Goal: Transaction & Acquisition: Purchase product/service

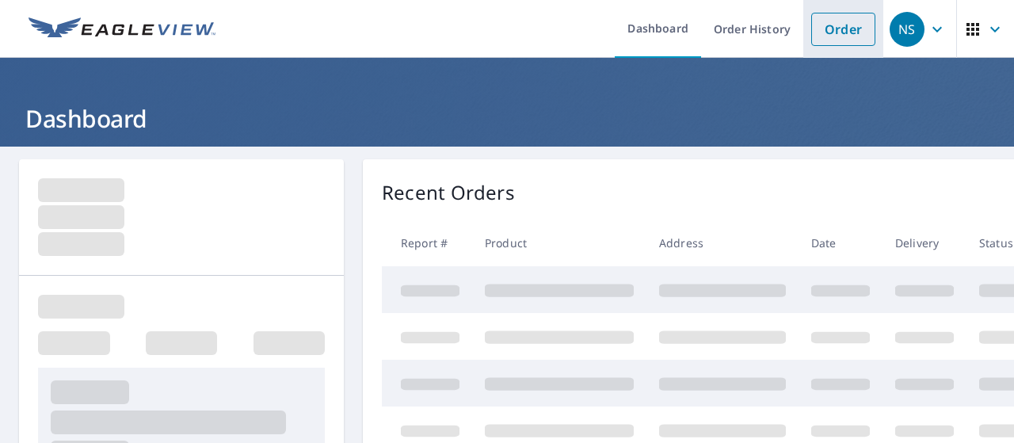
click at [827, 31] on link "Order" at bounding box center [843, 29] width 64 height 33
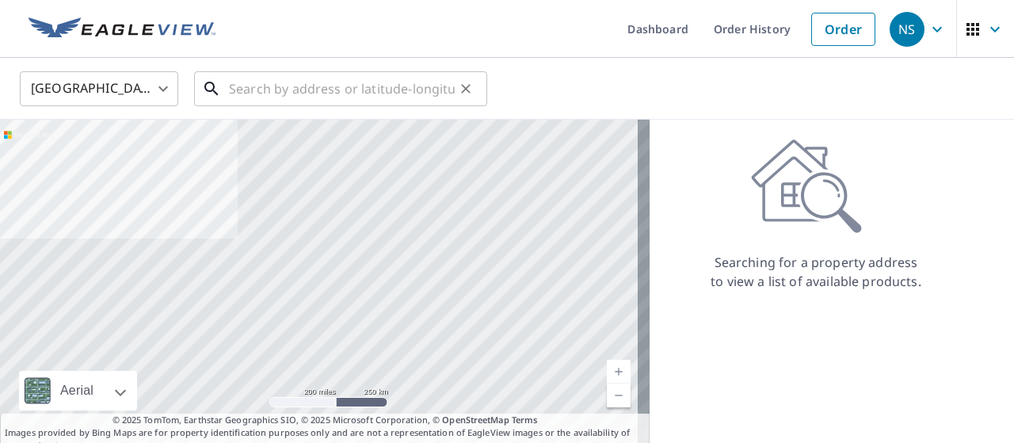
click at [385, 99] on input "text" at bounding box center [342, 89] width 226 height 44
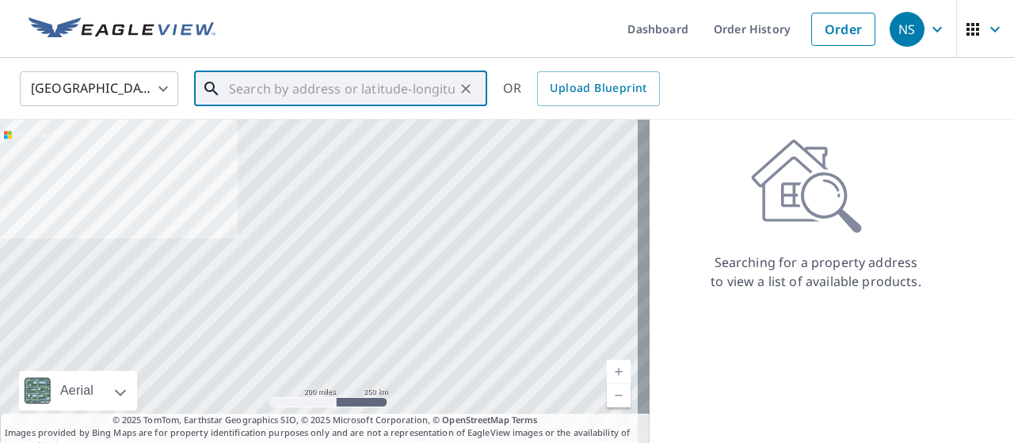
click at [364, 80] on input "text" at bounding box center [342, 89] width 226 height 44
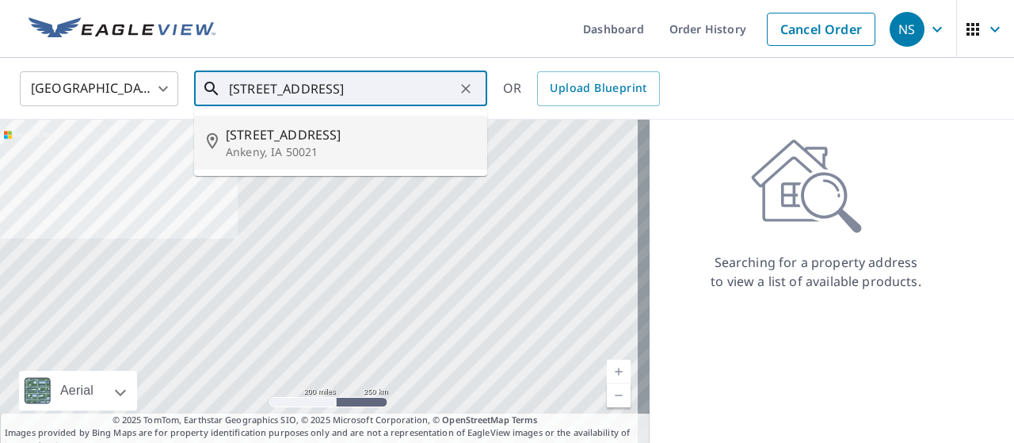
click at [314, 154] on p "Ankeny, IA 50021" at bounding box center [350, 152] width 249 height 16
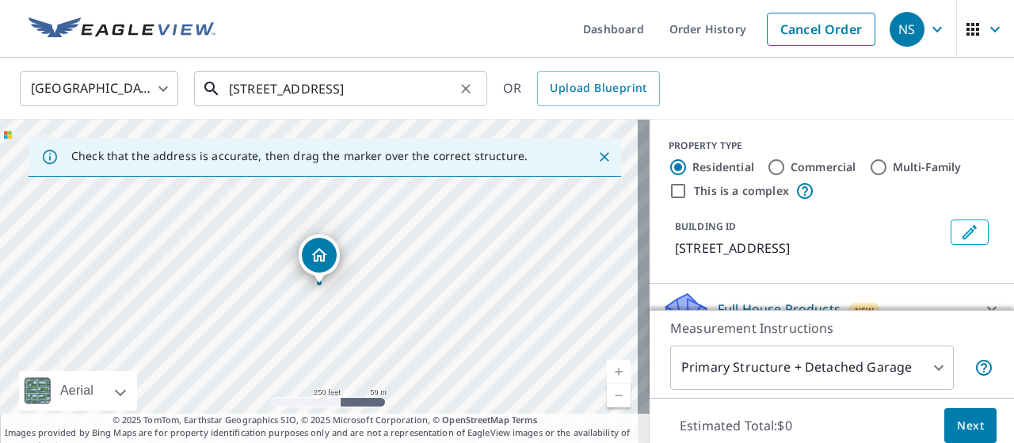
click at [250, 93] on input "[STREET_ADDRESS]" at bounding box center [342, 89] width 226 height 44
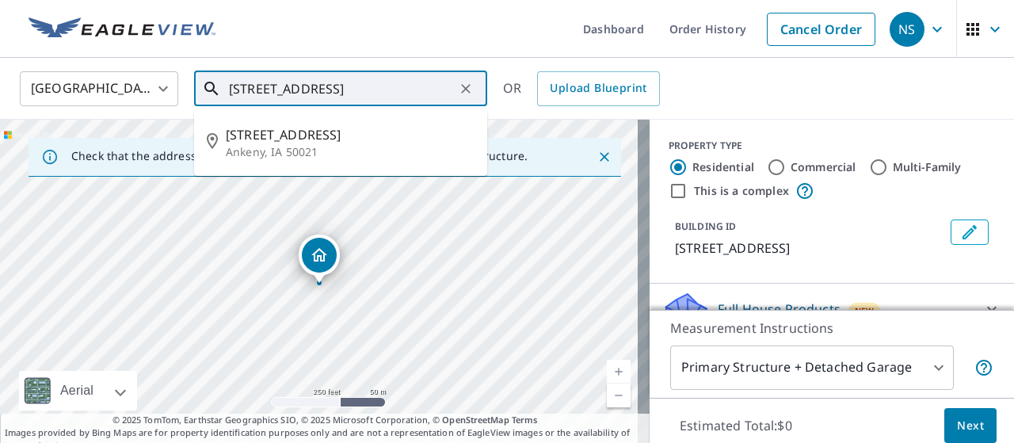
type input "[STREET_ADDRESS]"
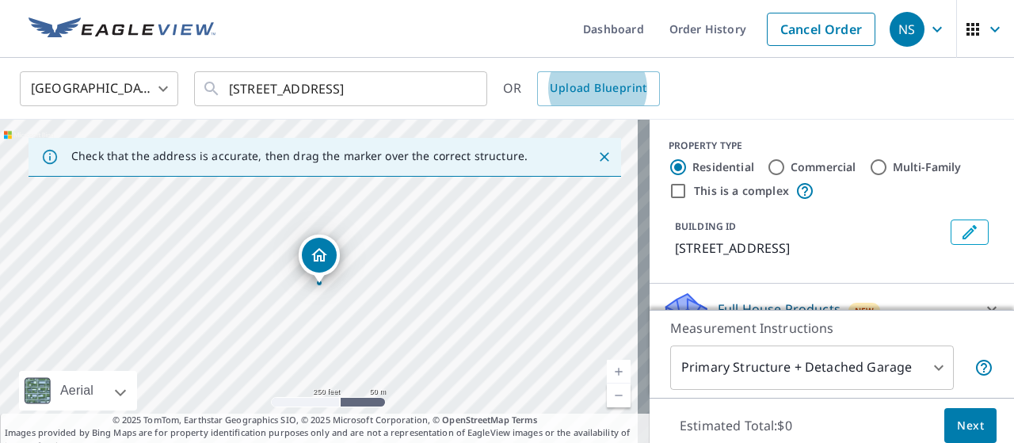
click at [537, 71] on link "Upload Blueprint" at bounding box center [598, 88] width 122 height 35
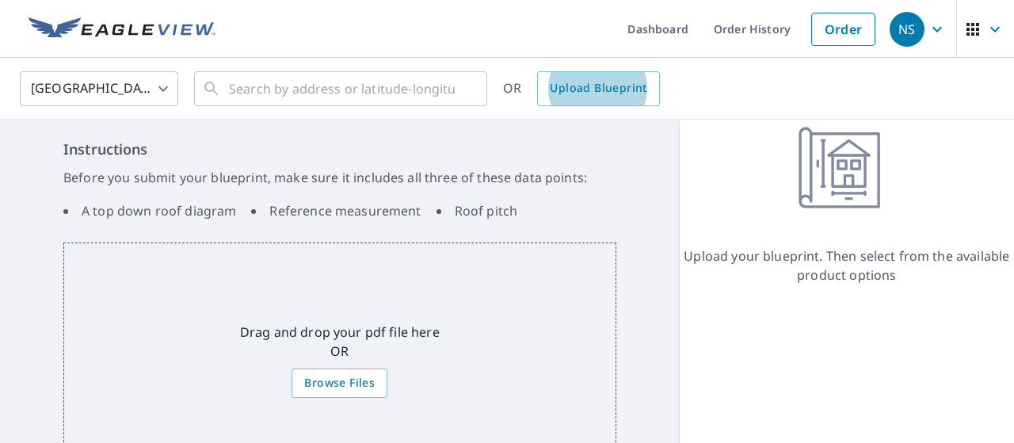
click at [537, 71] on link "Upload Blueprint" at bounding box center [598, 88] width 122 height 35
click at [287, 97] on input "text" at bounding box center [342, 89] width 226 height 44
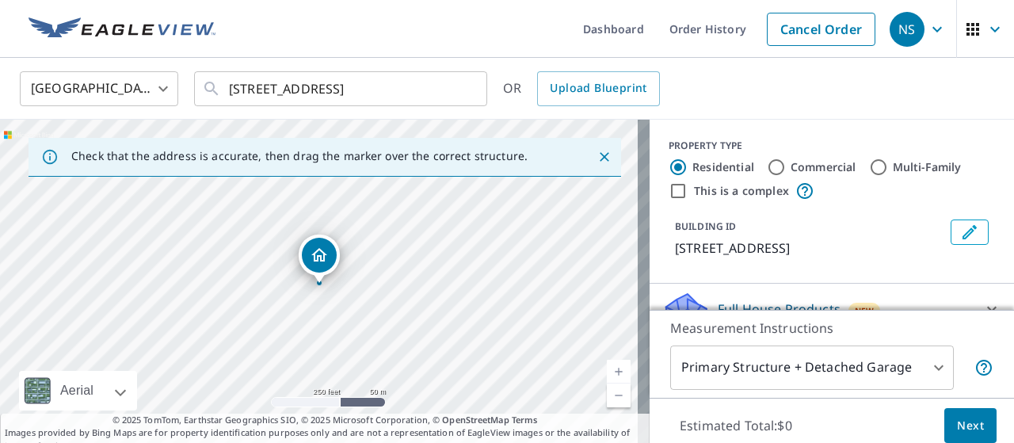
click at [497, 273] on div "[STREET_ADDRESS]" at bounding box center [324, 286] width 649 height 333
click at [347, 102] on input "[STREET_ADDRESS]" at bounding box center [342, 89] width 226 height 44
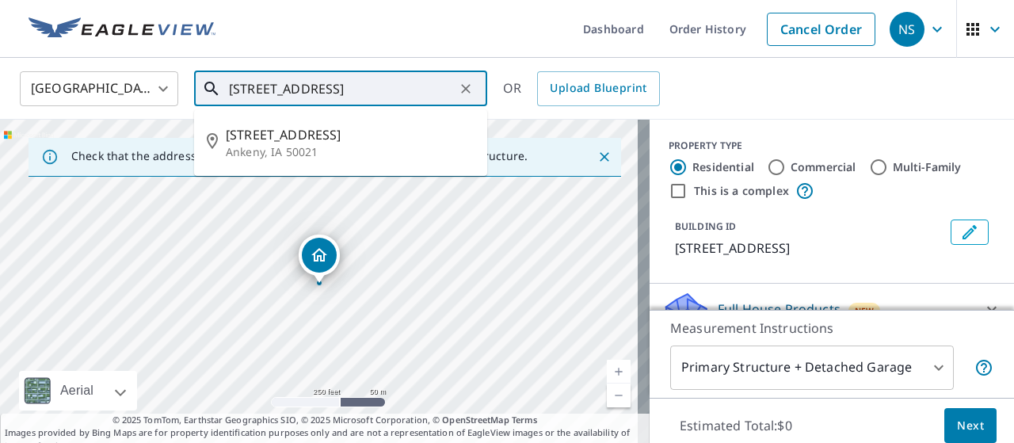
click at [347, 102] on input "[STREET_ADDRESS]" at bounding box center [342, 89] width 226 height 44
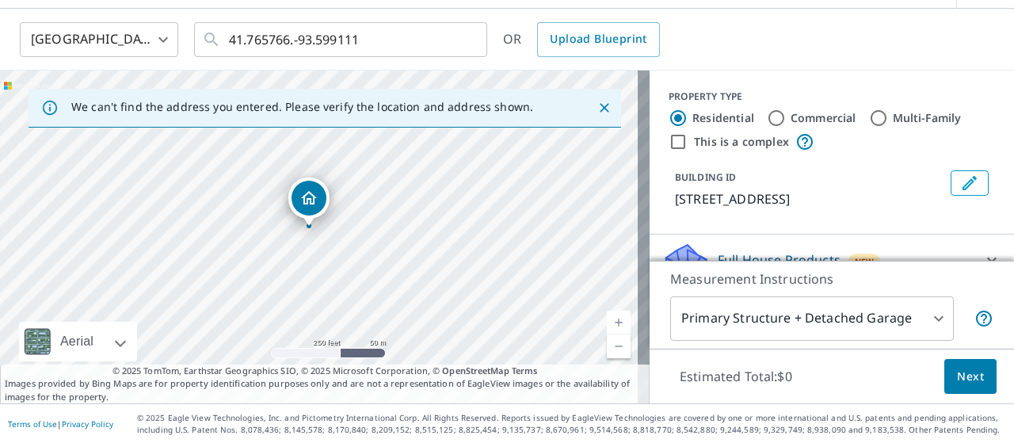
drag, startPoint x: 320, startPoint y: 202, endPoint x: 310, endPoint y: 194, distance: 13.0
drag, startPoint x: 315, startPoint y: 199, endPoint x: 339, endPoint y: 208, distance: 25.6
click at [408, 47] on input "41.765766.-93.599111" at bounding box center [342, 39] width 226 height 44
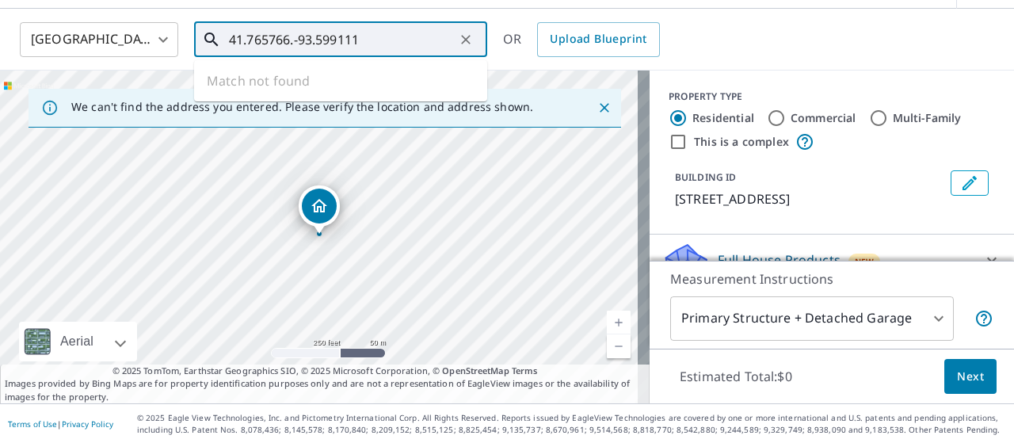
click at [408, 47] on input "41.765766.-93.599111" at bounding box center [342, 39] width 226 height 44
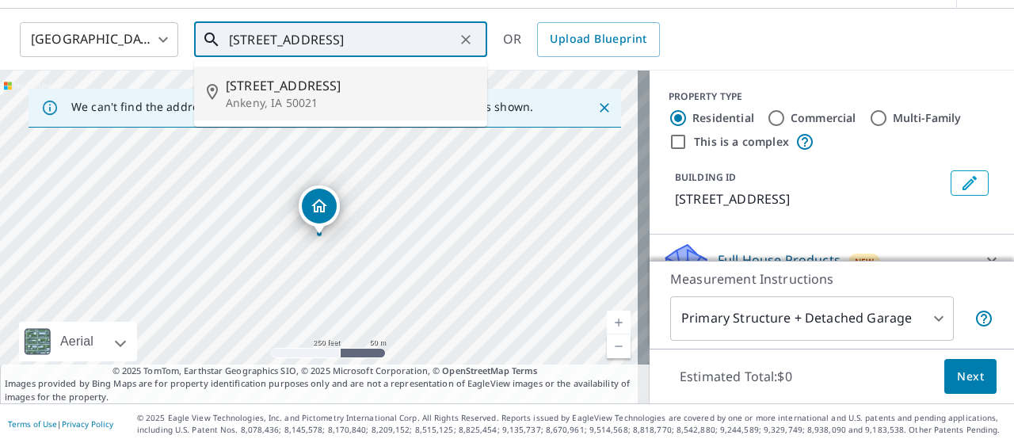
click at [369, 93] on span "[STREET_ADDRESS]" at bounding box center [350, 85] width 249 height 19
type input "[STREET_ADDRESS]"
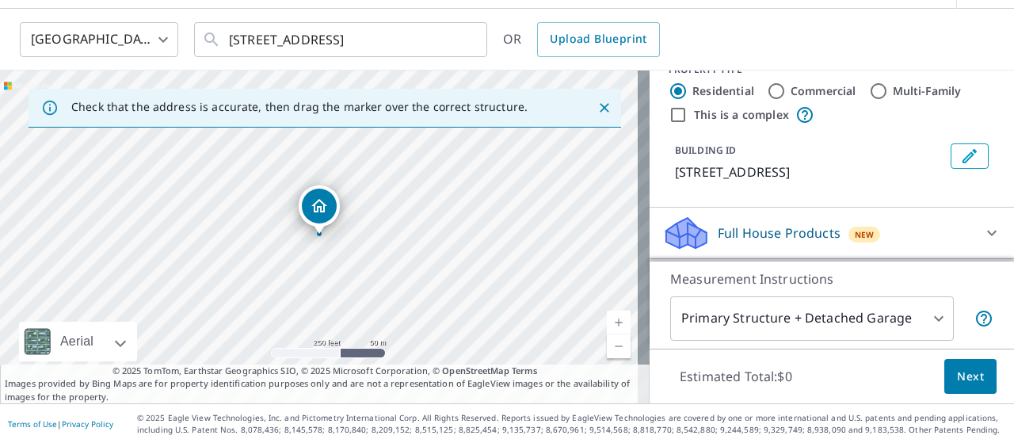
scroll to position [30, 0]
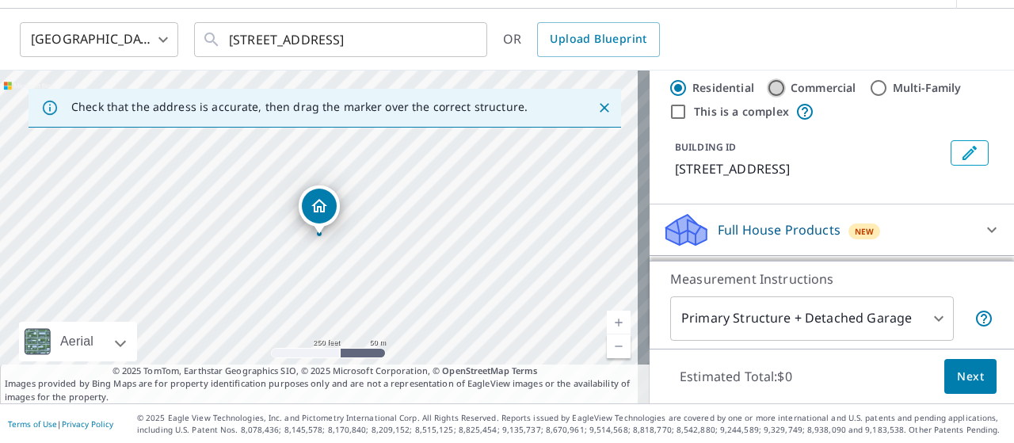
click at [767, 82] on input "Commercial" at bounding box center [776, 87] width 19 height 19
radio input "true"
type input "4"
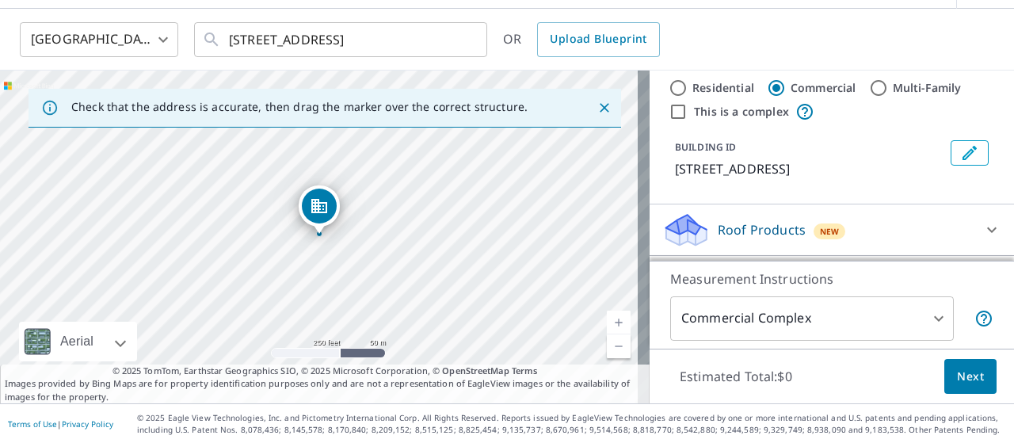
click at [756, 224] on p "Roof Products" at bounding box center [762, 229] width 88 height 19
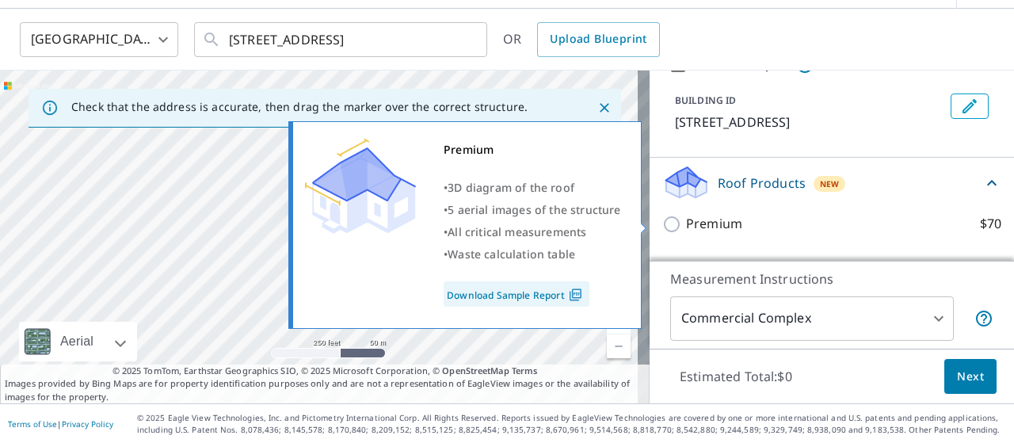
scroll to position [78, 0]
click at [719, 223] on p "Premium" at bounding box center [714, 223] width 56 height 20
click at [686, 223] on input "Premium $70" at bounding box center [674, 223] width 24 height 19
checkbox input "true"
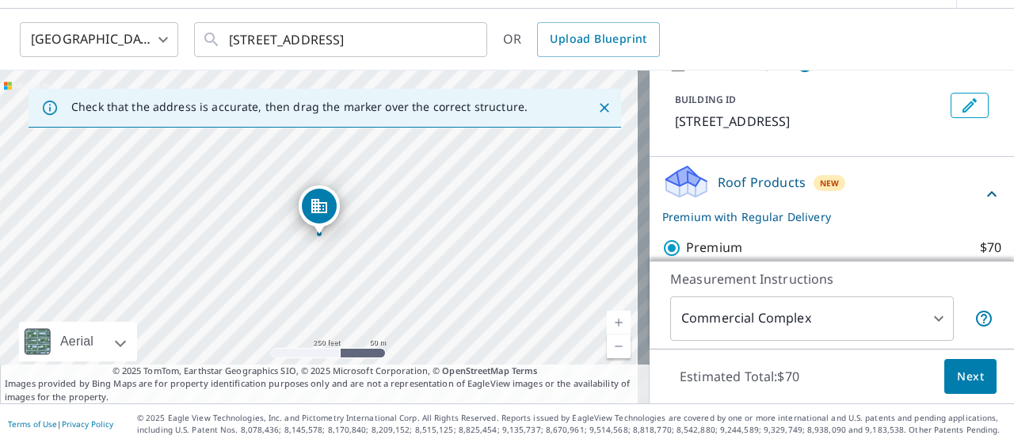
click at [964, 371] on span "Next" at bounding box center [970, 377] width 27 height 20
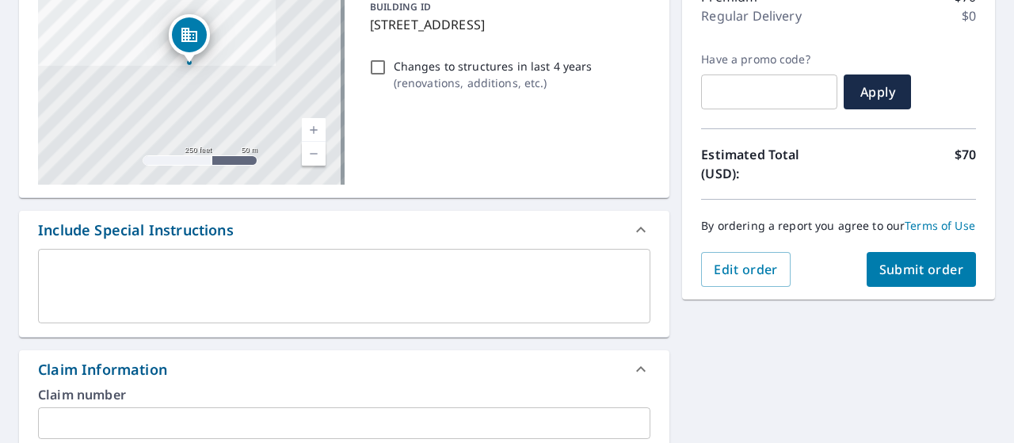
scroll to position [377, 0]
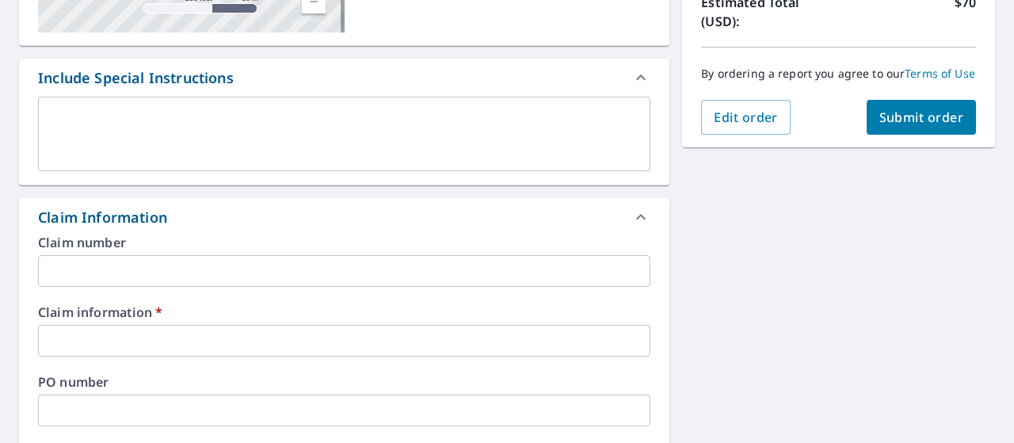
click at [229, 256] on input "text" at bounding box center [344, 271] width 612 height 32
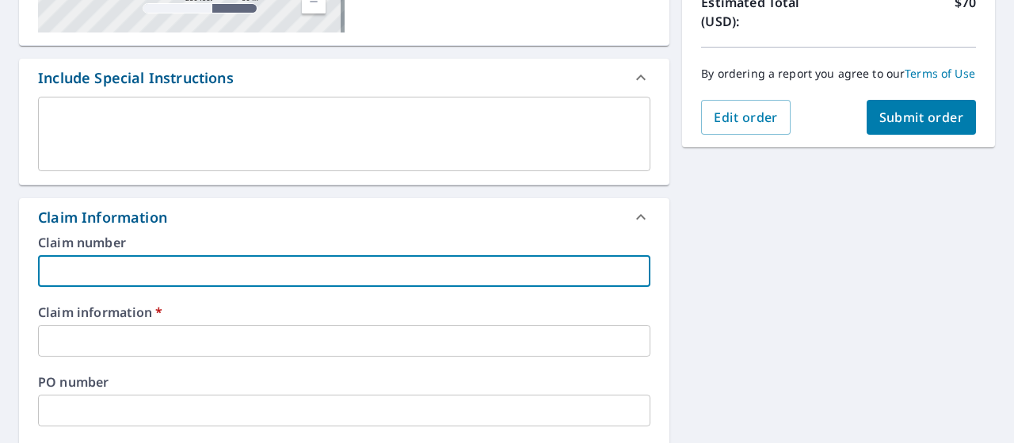
type input "w"
checkbox input "true"
type input "wf"
checkbox input "true"
type input "w"
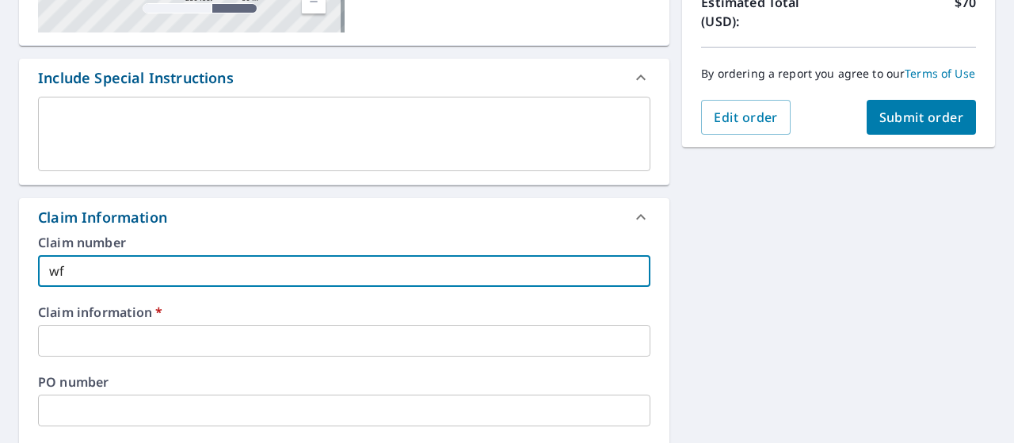
checkbox input "true"
type input "wm"
checkbox input "true"
type input "wm"
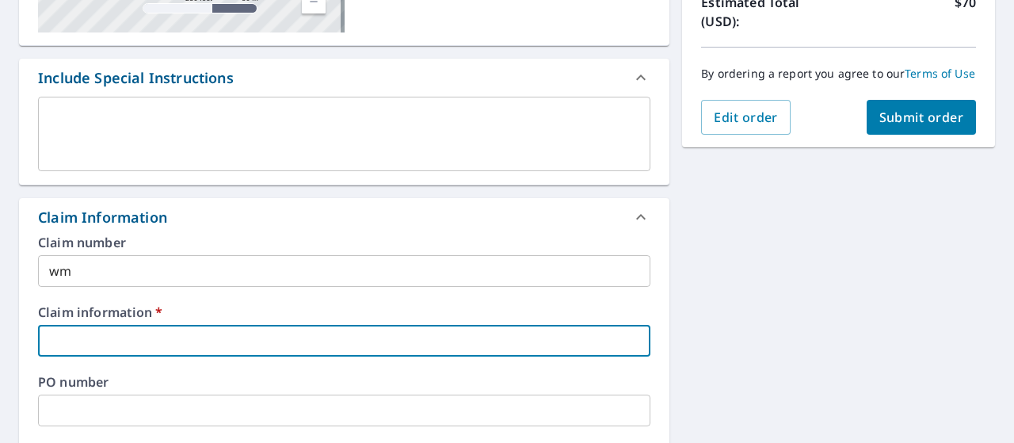
type input "1"
checkbox input "true"
type input "1"
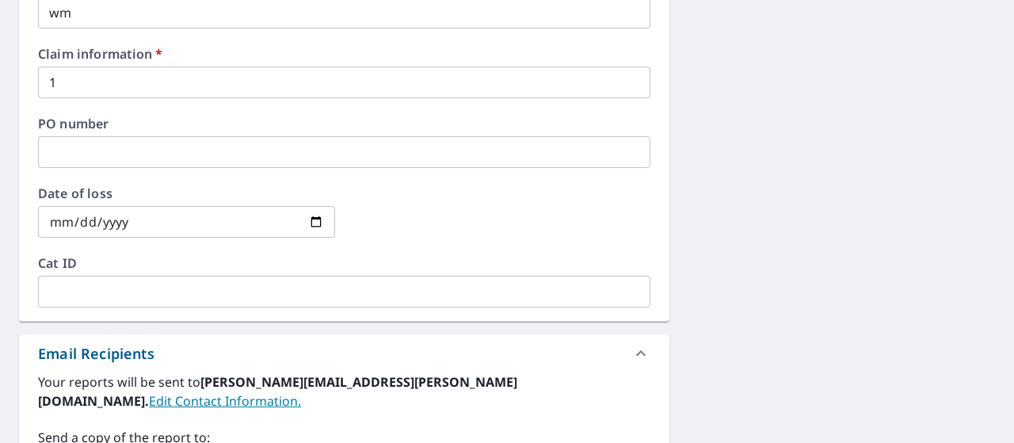
scroll to position [662, 0]
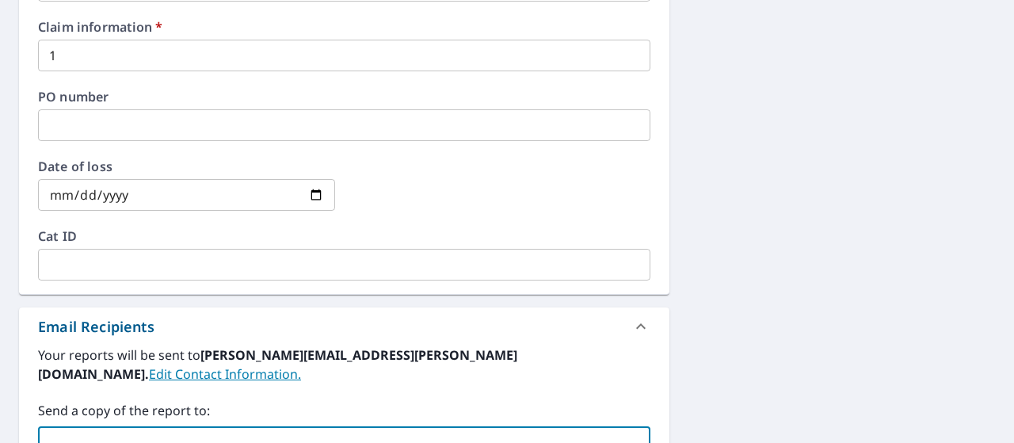
type input "[PERSON_NAME][EMAIL_ADDRESS][DOMAIN_NAME]"
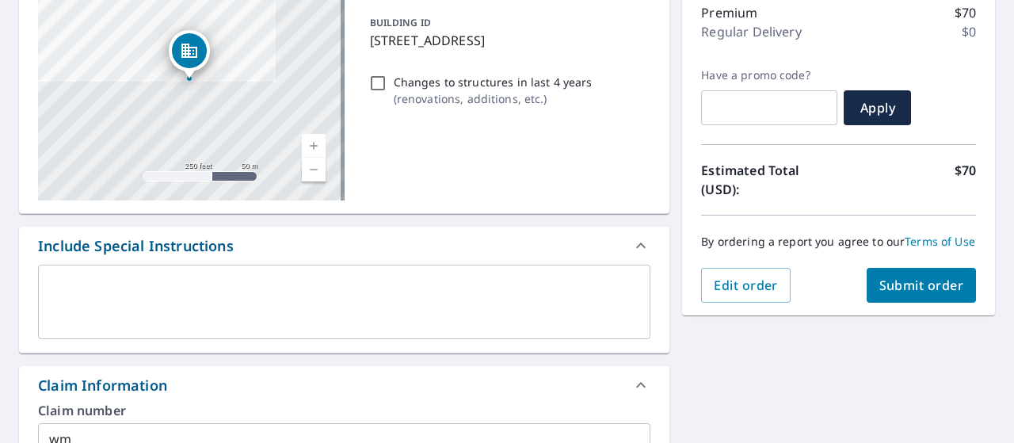
scroll to position [211, 0]
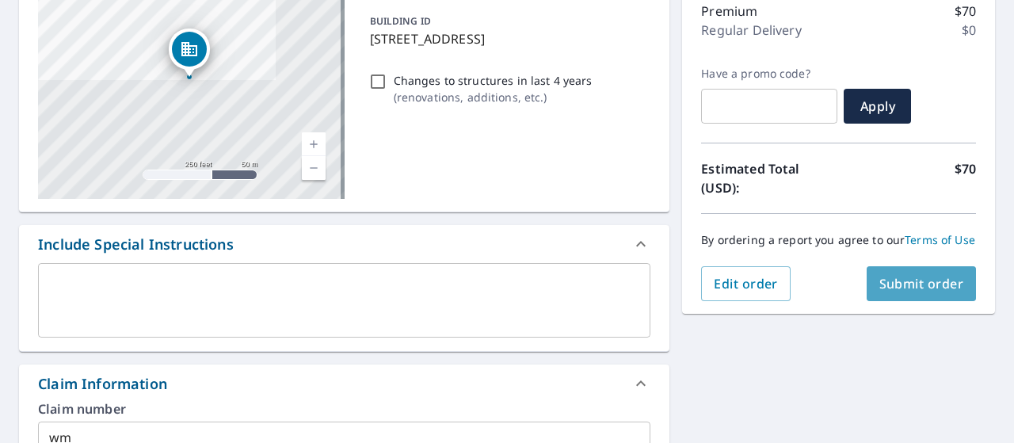
click at [905, 292] on span "Submit order" at bounding box center [921, 283] width 85 height 17
checkbox input "true"
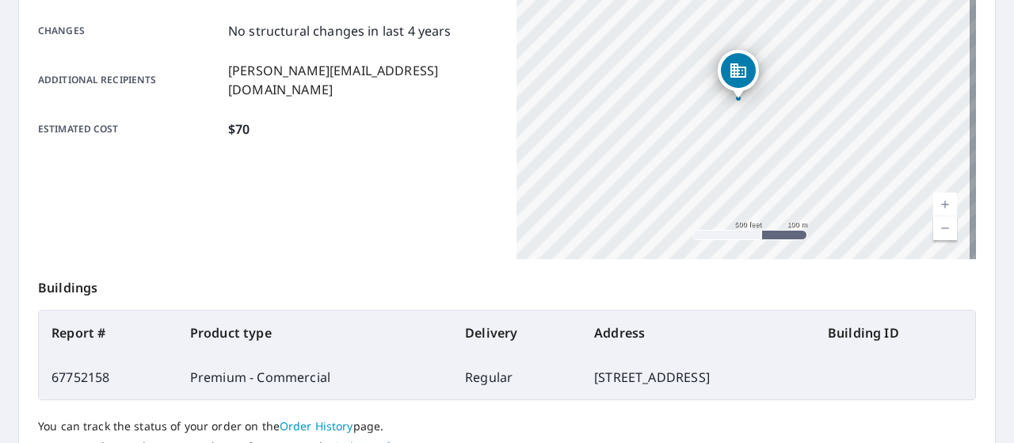
scroll to position [488, 0]
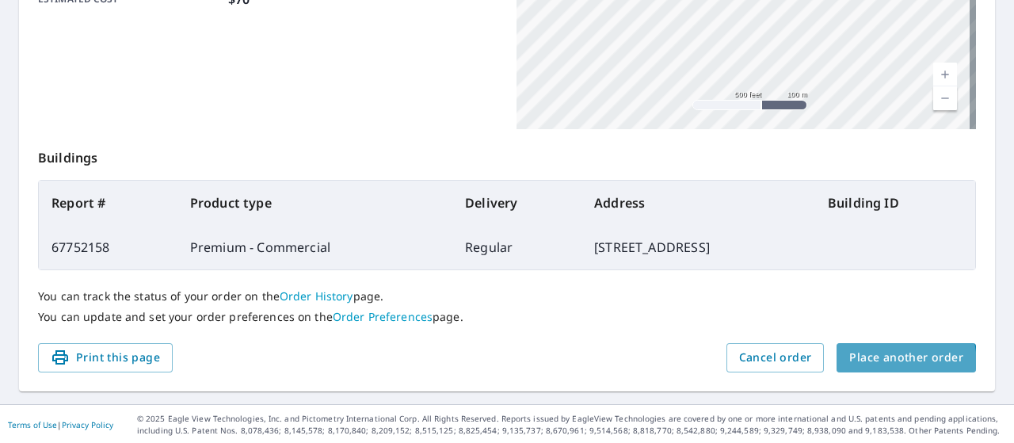
click at [866, 364] on span "Place another order" at bounding box center [906, 358] width 114 height 20
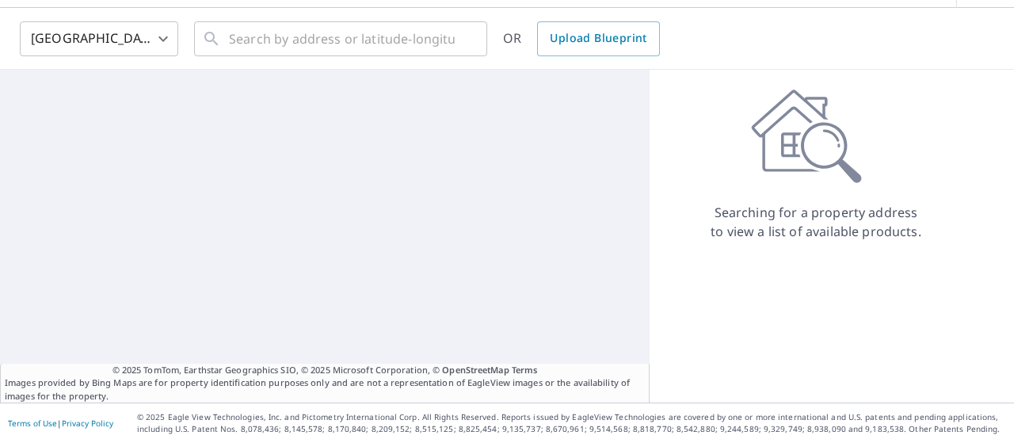
scroll to position [49, 0]
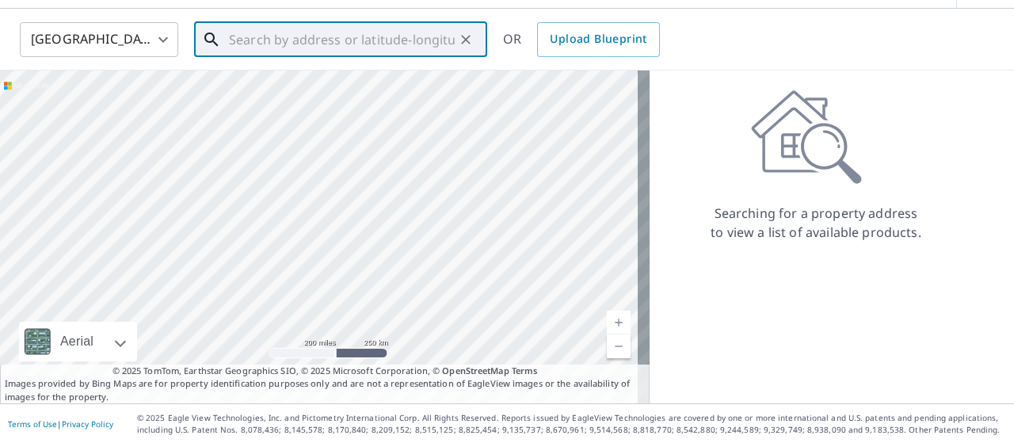
click at [280, 33] on input "text" at bounding box center [342, 39] width 226 height 44
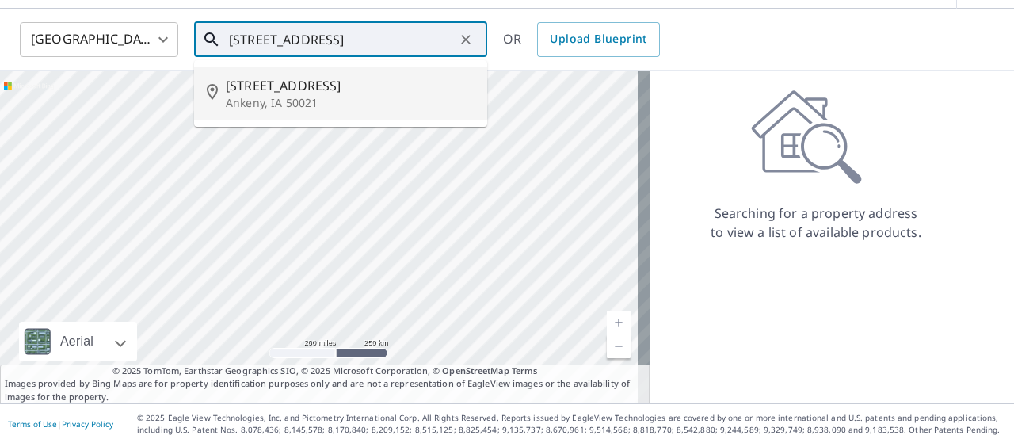
click at [274, 101] on p "Ankeny, IA 50021" at bounding box center [350, 103] width 249 height 16
type input "[STREET_ADDRESS]"
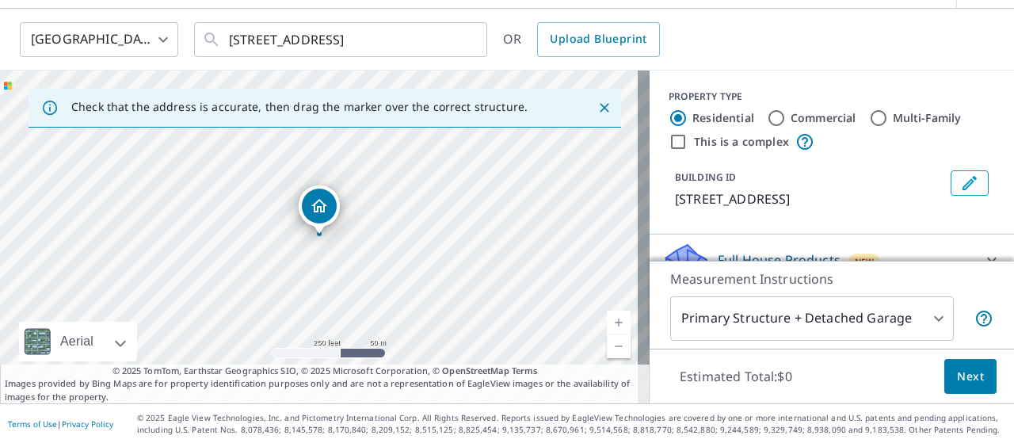
click at [767, 114] on input "Commercial" at bounding box center [776, 117] width 19 height 19
radio input "true"
type input "4"
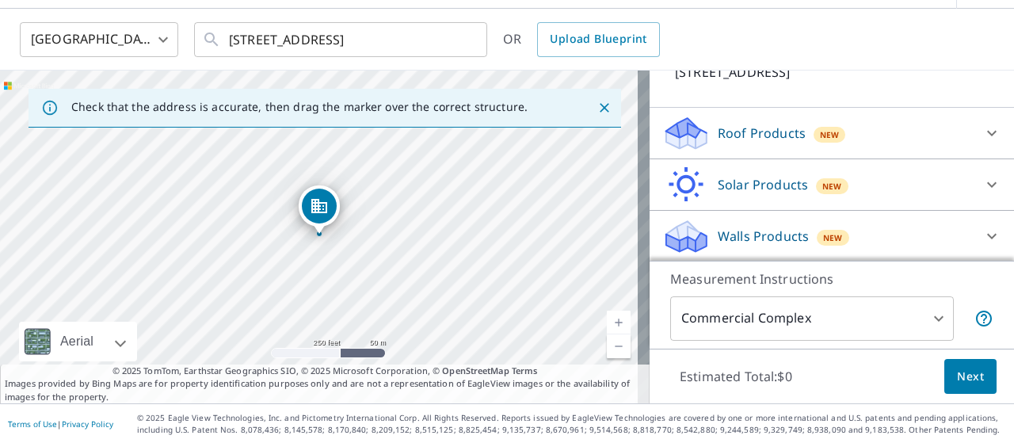
scroll to position [127, 0]
click at [808, 146] on div "Roof Products New" at bounding box center [817, 133] width 310 height 37
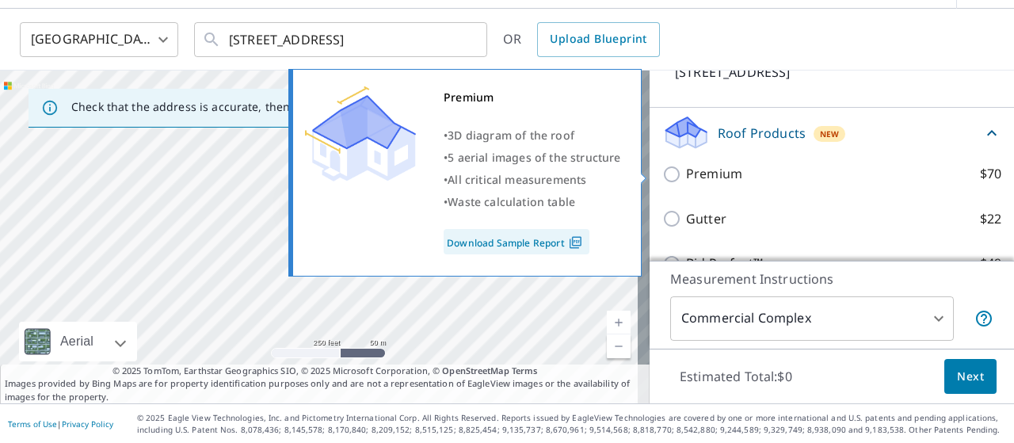
click at [732, 177] on label "Premium $70" at bounding box center [843, 174] width 315 height 20
click at [686, 177] on input "Premium $70" at bounding box center [674, 174] width 24 height 19
checkbox input "true"
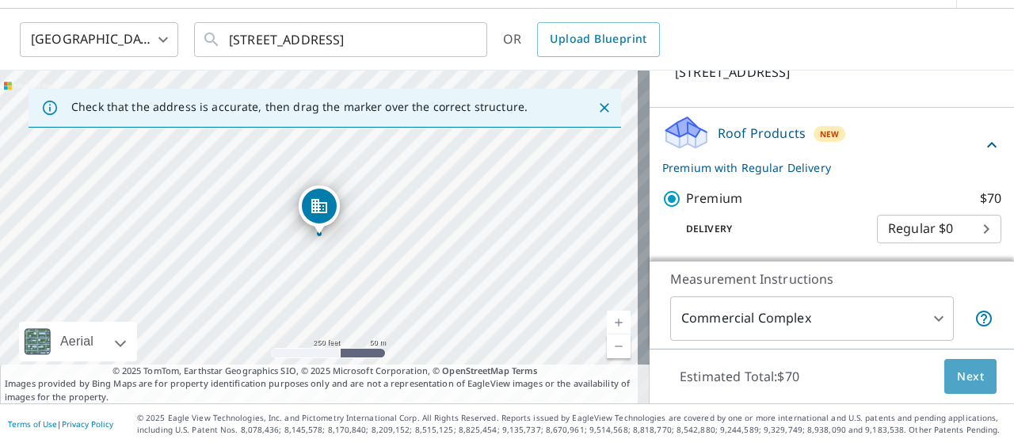
click at [957, 377] on span "Next" at bounding box center [970, 377] width 27 height 20
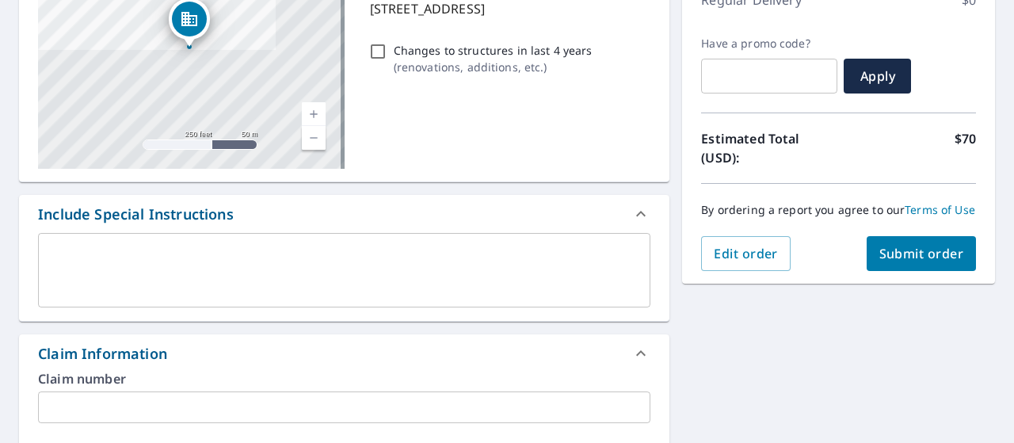
scroll to position [455, 0]
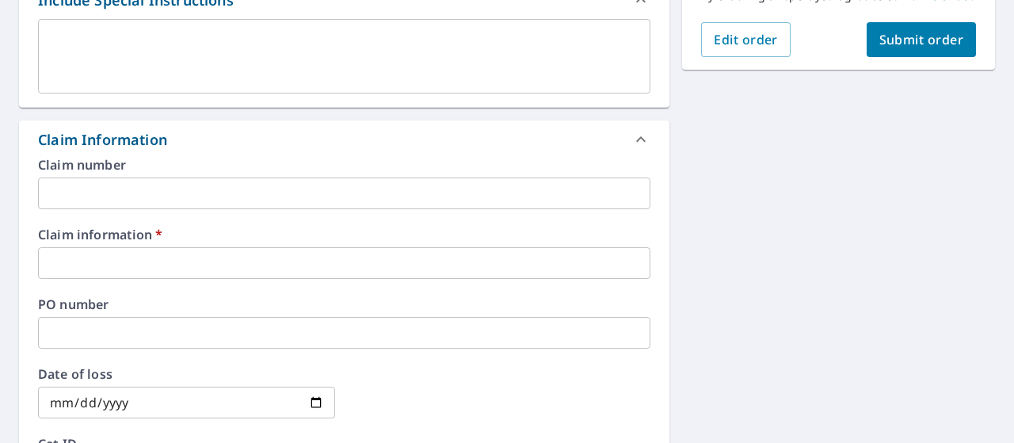
click at [289, 196] on input "text" at bounding box center [344, 193] width 612 height 32
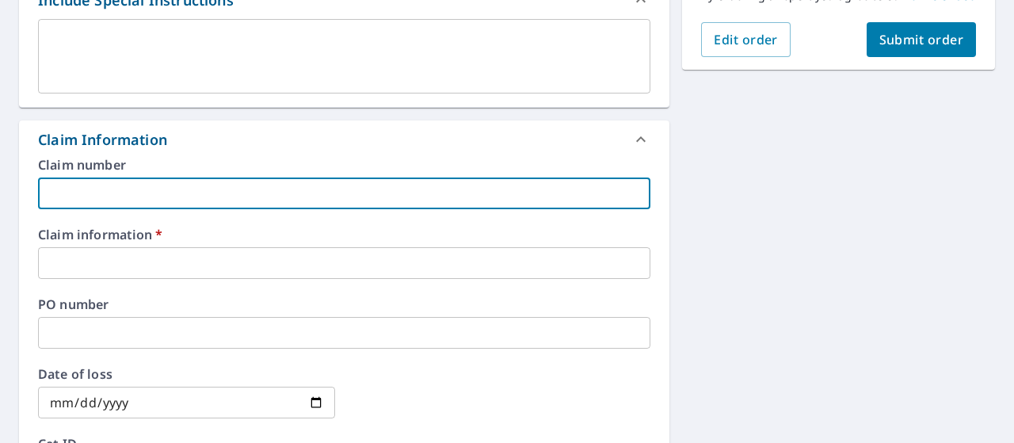
type input "w"
checkbox input "true"
type input "wm"
checkbox input "true"
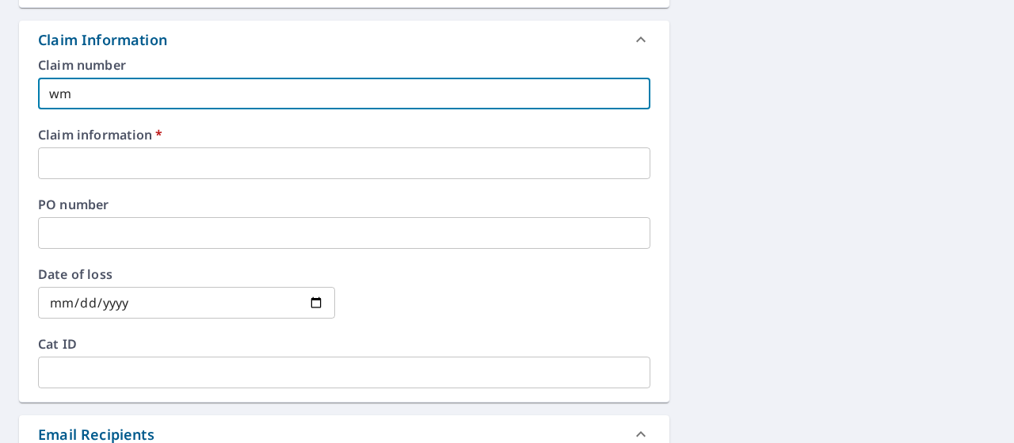
scroll to position [554, 0]
type input "wm"
click at [139, 154] on input "text" at bounding box center [344, 163] width 612 height 32
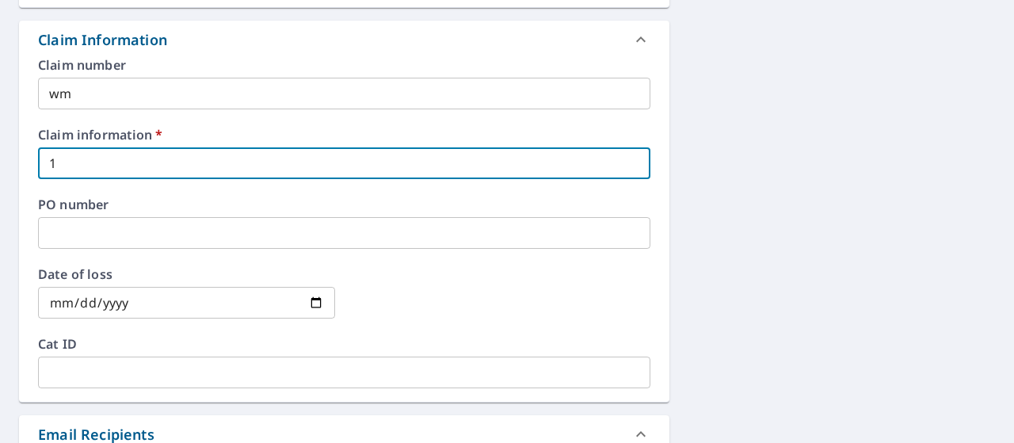
type input "1"
checkbox input "true"
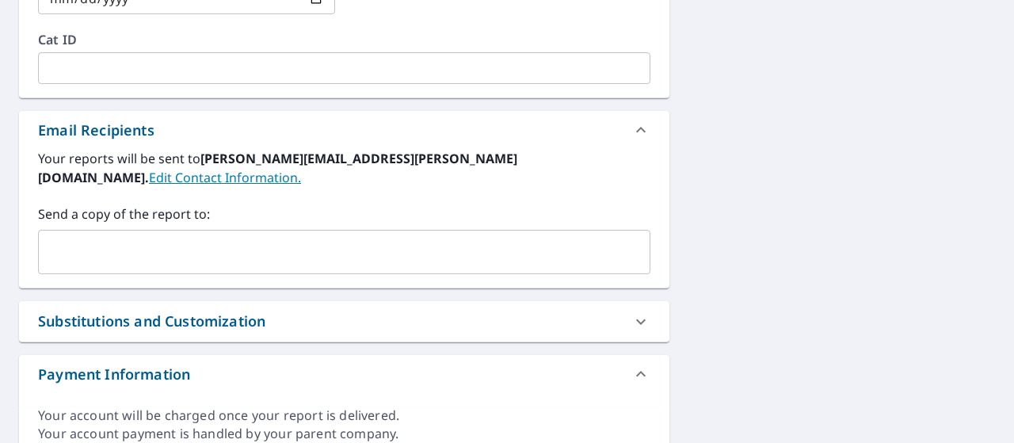
scroll to position [860, 0]
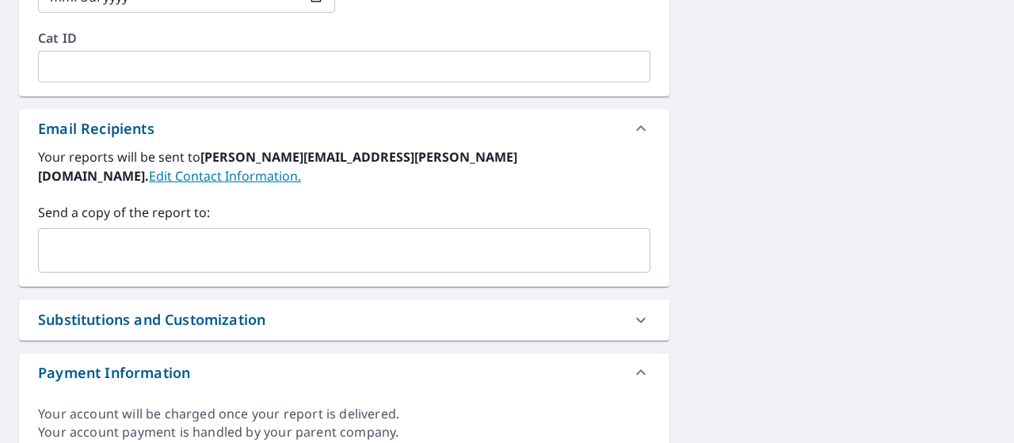
type input "1"
click at [97, 235] on input "text" at bounding box center [332, 250] width 574 height 30
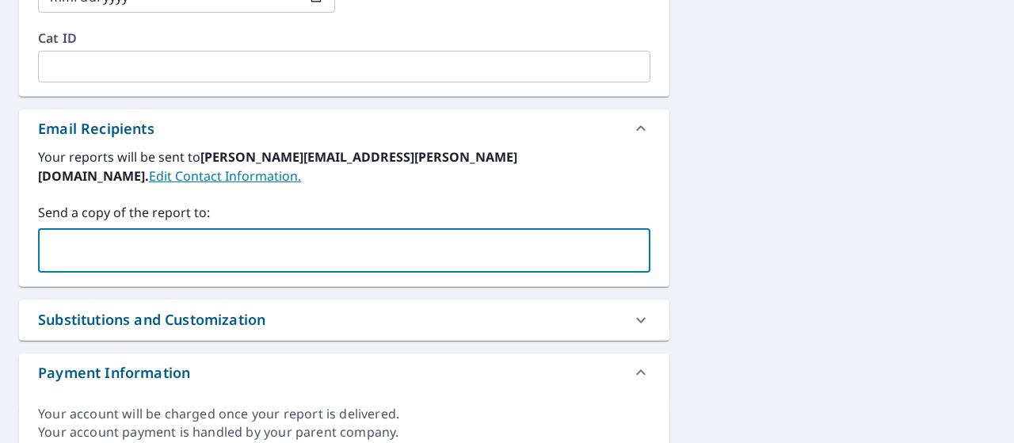
type input "[PERSON_NAME][EMAIL_ADDRESS][DOMAIN_NAME]"
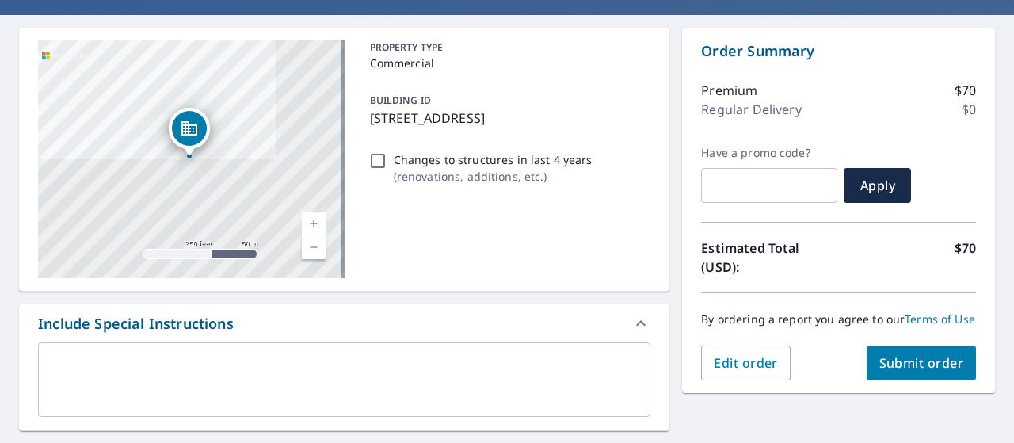
scroll to position [135, 0]
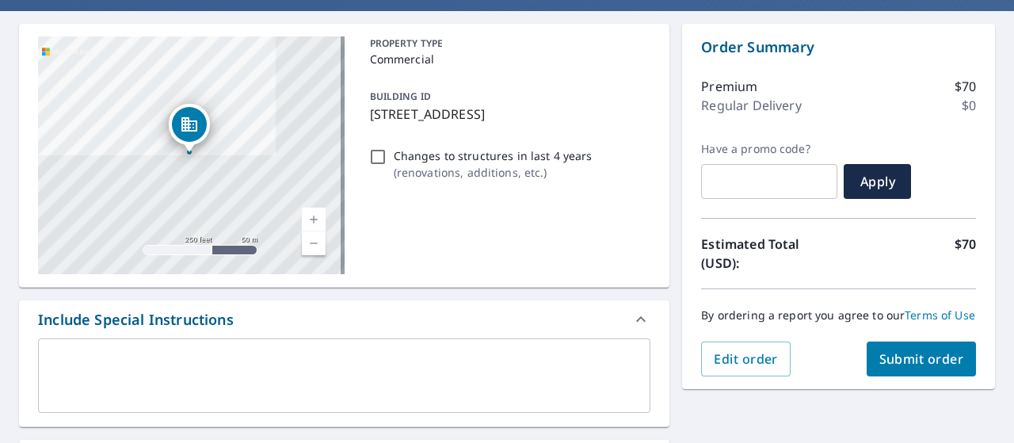
click at [927, 367] on span "Submit order" at bounding box center [921, 358] width 85 height 17
checkbox input "true"
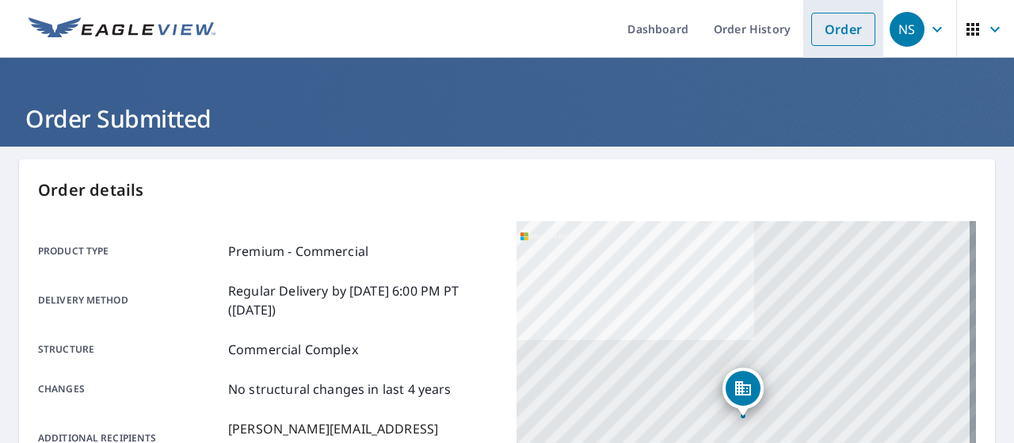
click at [850, 32] on link "Order" at bounding box center [843, 29] width 64 height 33
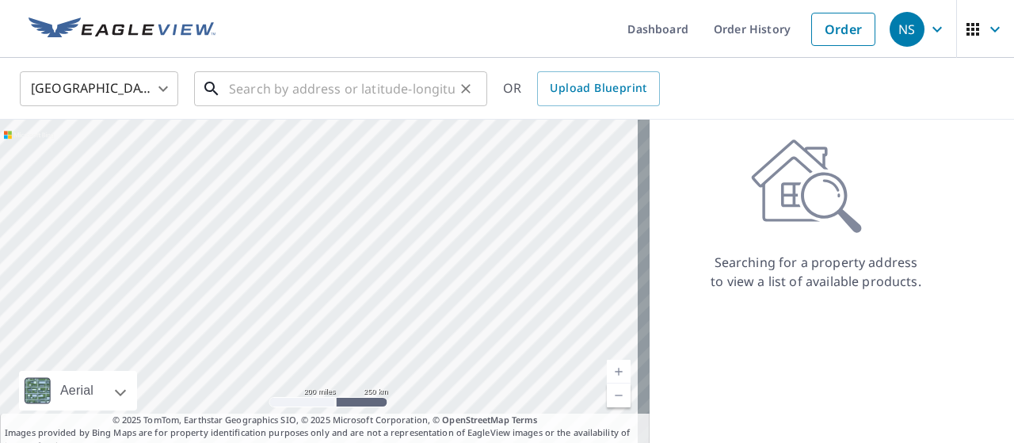
click at [303, 78] on input "text" at bounding box center [342, 89] width 226 height 44
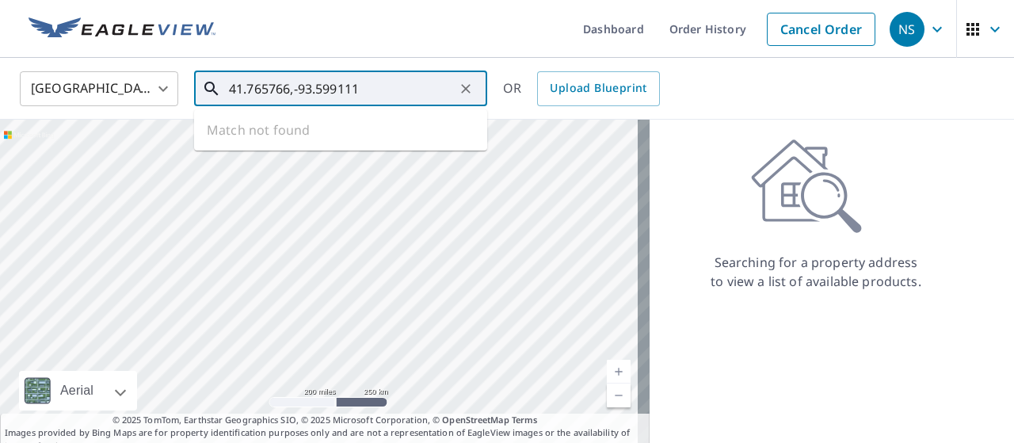
type input "41.765766,-93.599111"
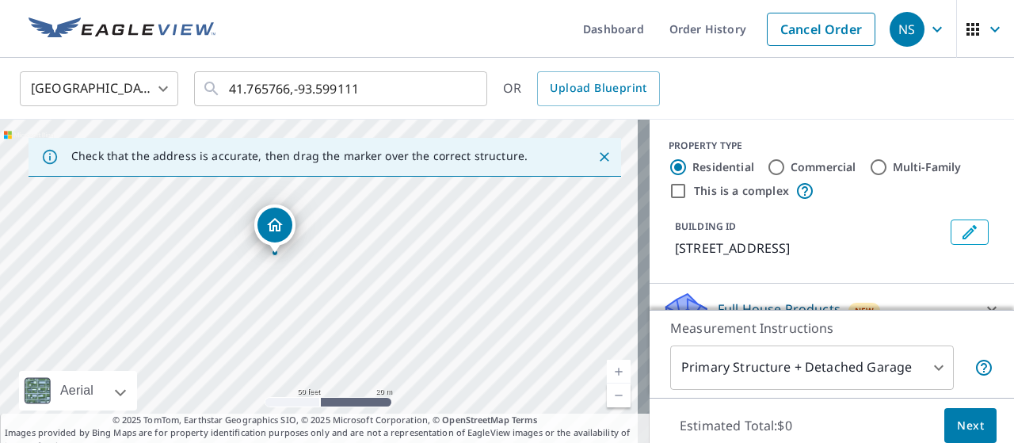
drag, startPoint x: 284, startPoint y: 306, endPoint x: 472, endPoint y: 215, distance: 209.7
click at [472, 215] on div "[STREET_ADDRESS]" at bounding box center [324, 286] width 649 height 333
drag, startPoint x: 403, startPoint y: 325, endPoint x: 285, endPoint y: 267, distance: 131.8
click at [285, 267] on div "[STREET_ADDRESS]" at bounding box center [324, 286] width 649 height 333
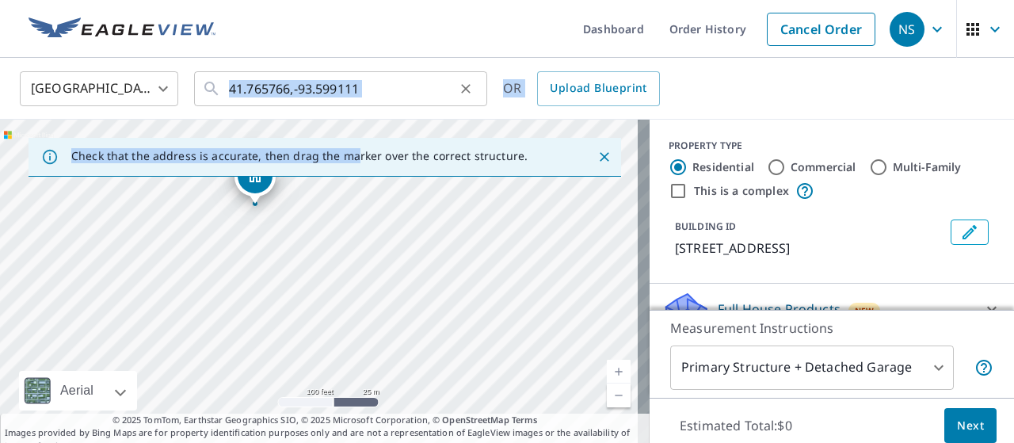
drag, startPoint x: 379, startPoint y: 230, endPoint x: 405, endPoint y: 86, distance: 147.1
click at [405, 86] on div "United States US ​ 41.765766,-93.599111 ​ OR Upload Blueprint Check that the ad…" at bounding box center [507, 255] width 1014 height 394
click at [782, 74] on div "[GEOGRAPHIC_DATA] US ​ 41.765766,-93.599111 ​ OR Upload Blueprint" at bounding box center [501, 88] width 987 height 37
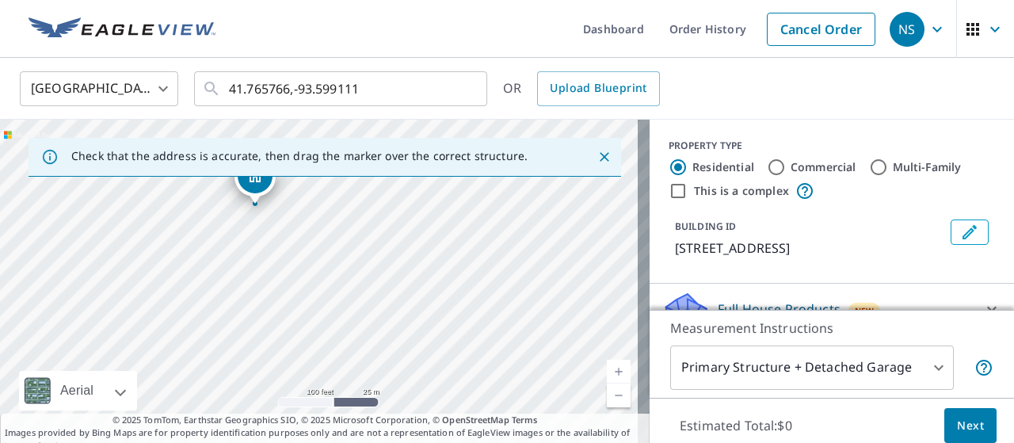
click at [767, 161] on input "Commercial" at bounding box center [776, 167] width 19 height 19
radio input "true"
type input "4"
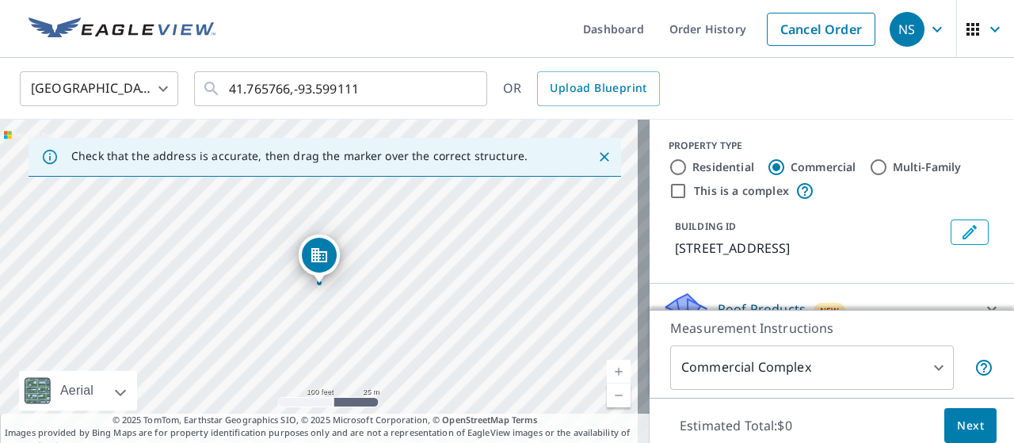
drag, startPoint x: 960, startPoint y: 424, endPoint x: 935, endPoint y: 278, distance: 147.8
click at [935, 278] on div "PROPERTY TYPE Residential Commercial Multi-Family This is a complex BUILDING ID…" at bounding box center [831, 286] width 364 height 333
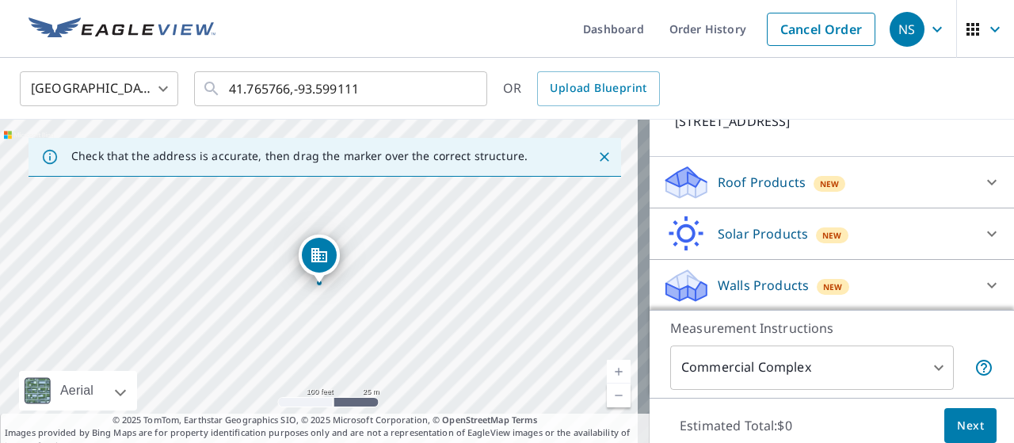
scroll to position [49, 0]
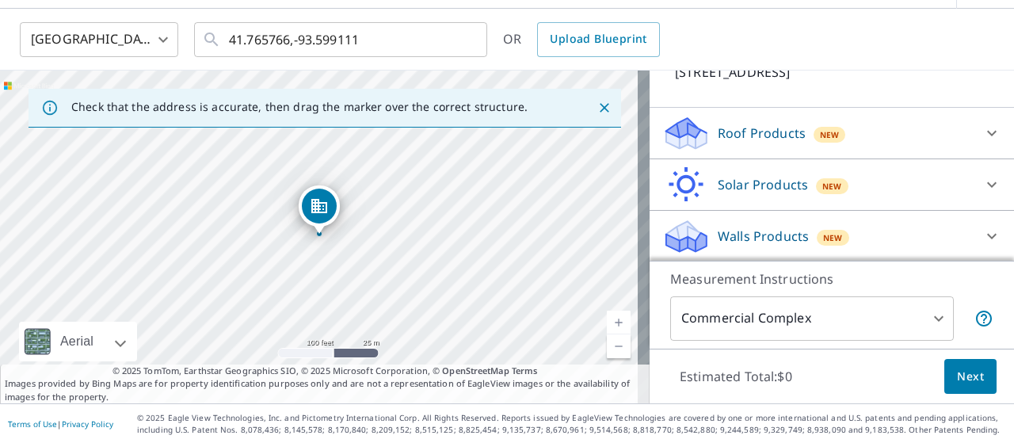
click at [754, 136] on p "Roof Products" at bounding box center [762, 133] width 88 height 19
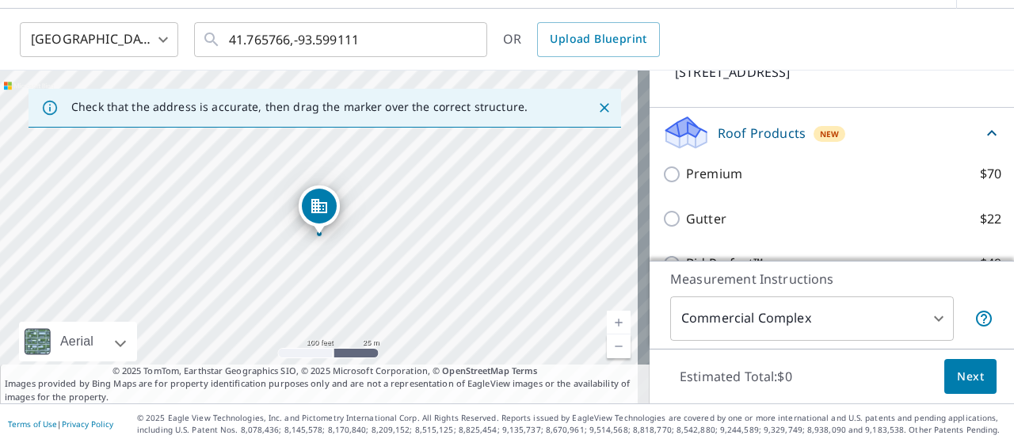
scroll to position [127, 0]
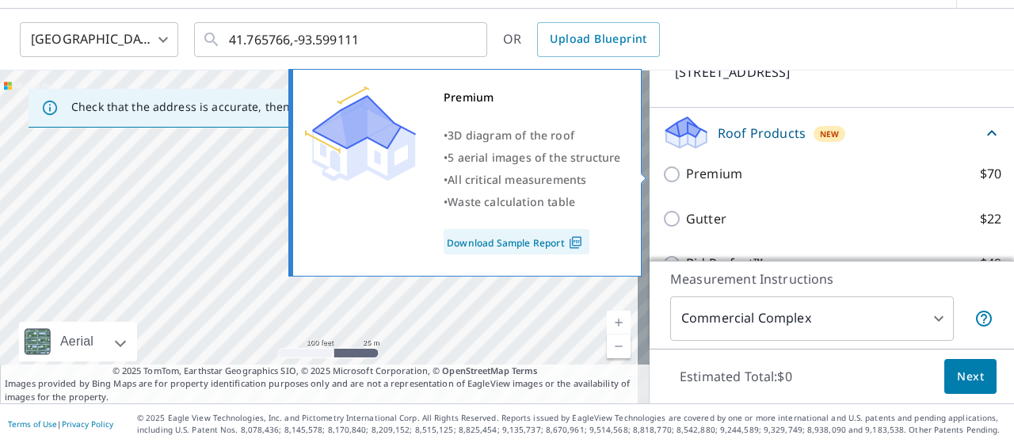
click at [730, 175] on label "Premium $70" at bounding box center [843, 174] width 315 height 20
click at [686, 175] on input "Premium $70" at bounding box center [674, 174] width 24 height 19
checkbox input "true"
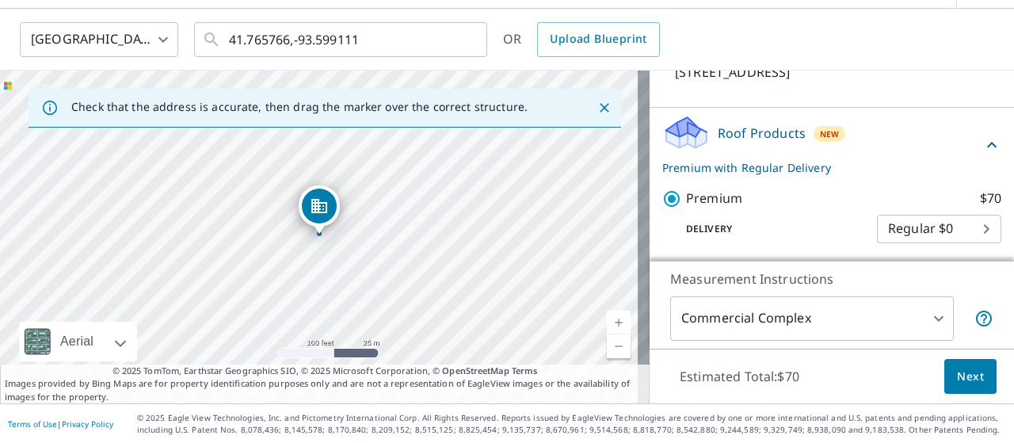
click at [973, 379] on button "Next" at bounding box center [970, 377] width 52 height 36
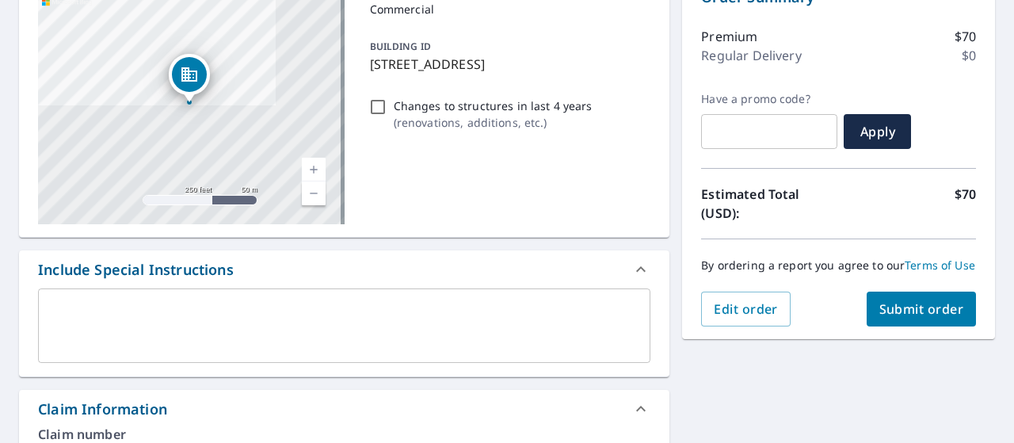
scroll to position [360, 0]
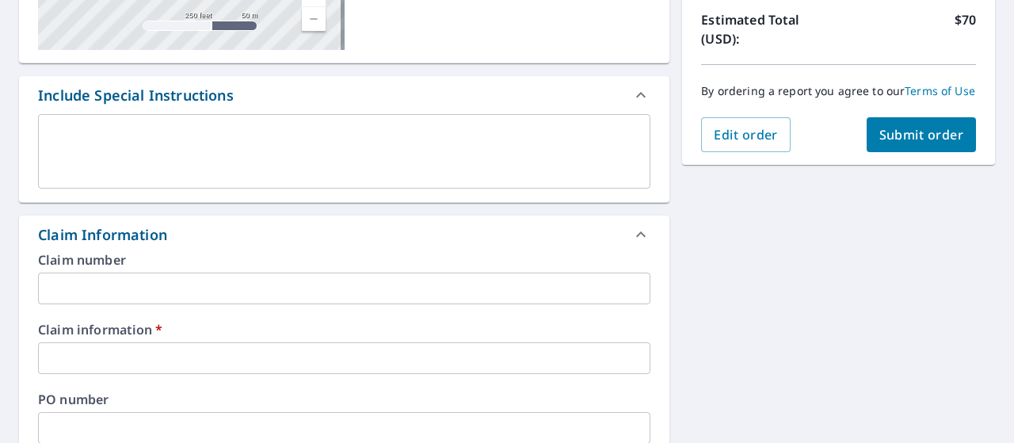
click at [128, 284] on input "text" at bounding box center [344, 288] width 612 height 32
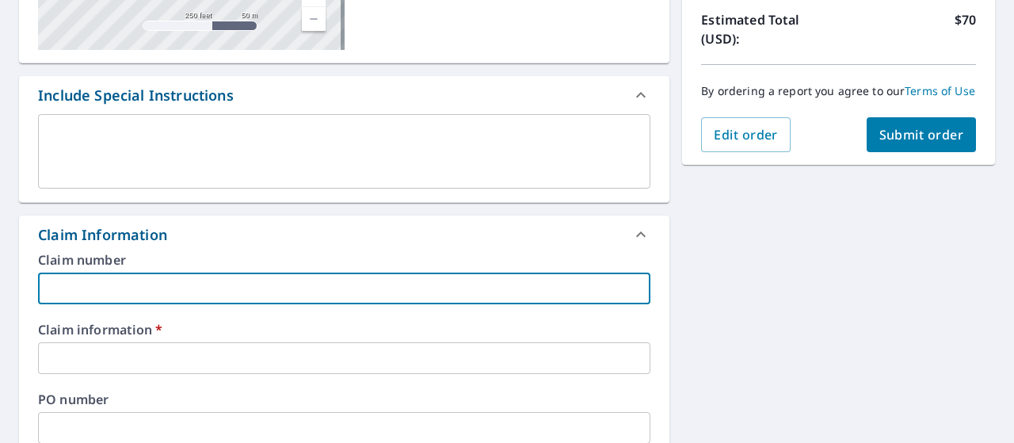
type input "wm"
checkbox input "true"
click at [87, 358] on input "text" at bounding box center [344, 358] width 612 height 32
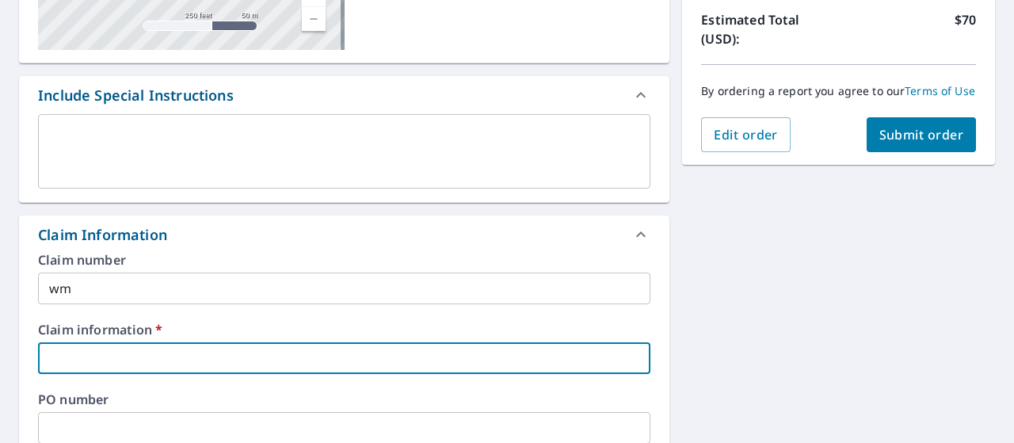
type input "1"
checkbox input "true"
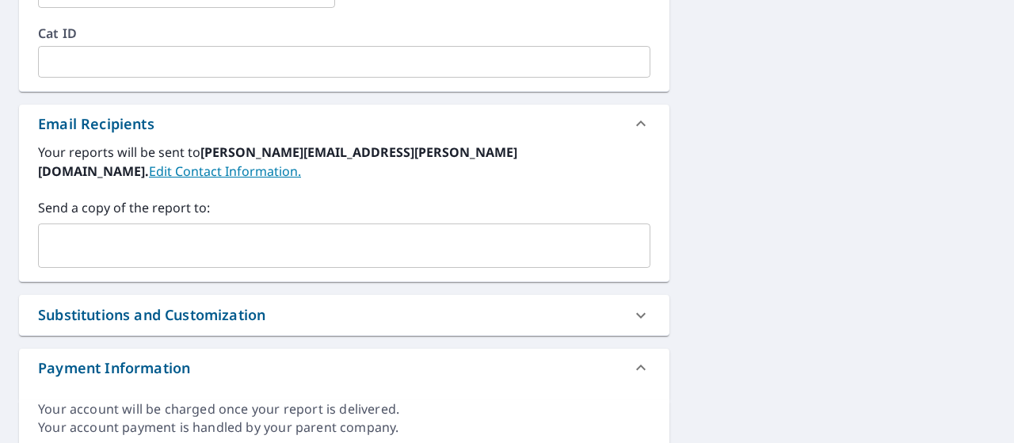
scroll to position [870, 0]
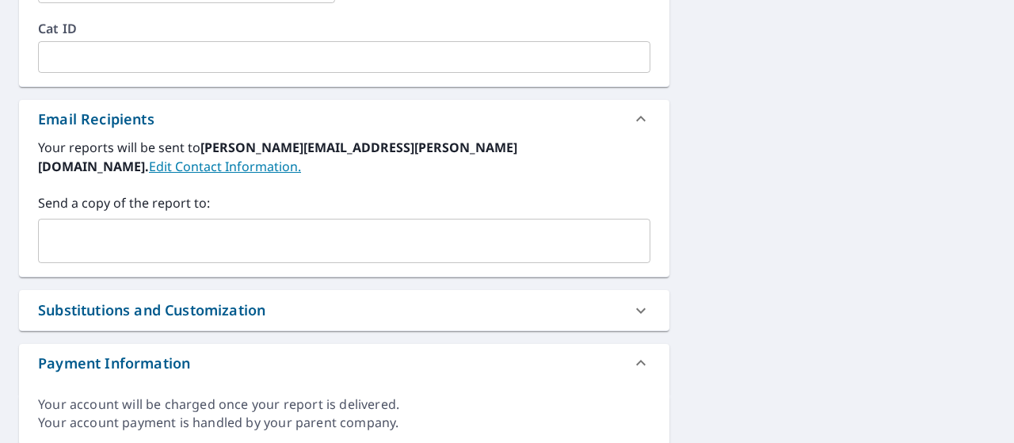
type input "1"
click at [107, 299] on div "Substitutions and Customization" at bounding box center [151, 309] width 227 height 21
checkbox input "true"
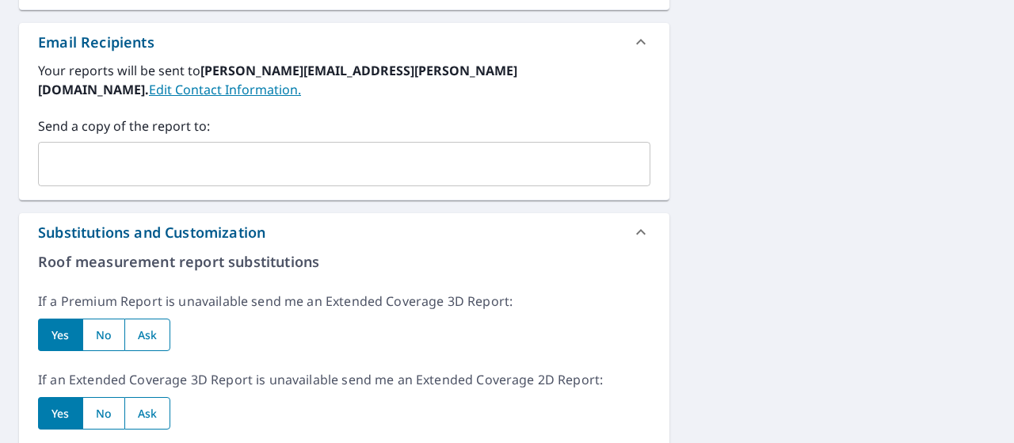
scroll to position [886, 0]
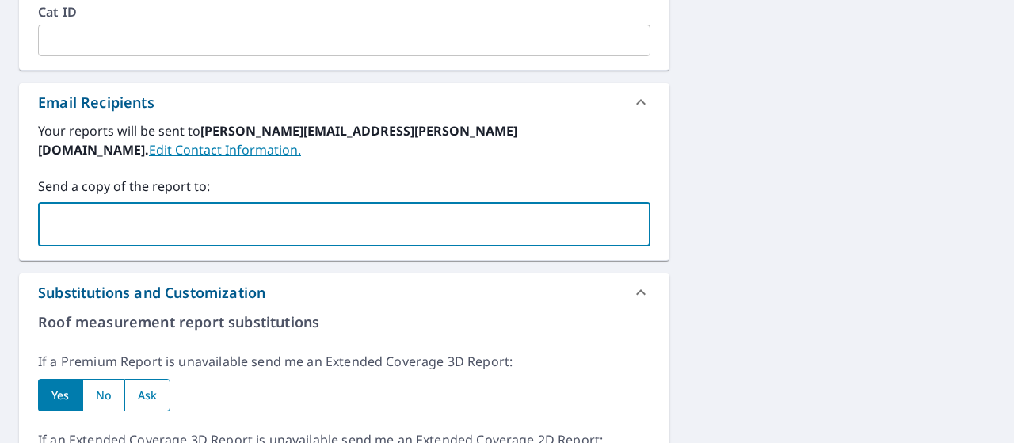
click at [95, 215] on input "text" at bounding box center [332, 224] width 574 height 30
type input "[PERSON_NAME][EMAIL_ADDRESS][DOMAIN_NAME]"
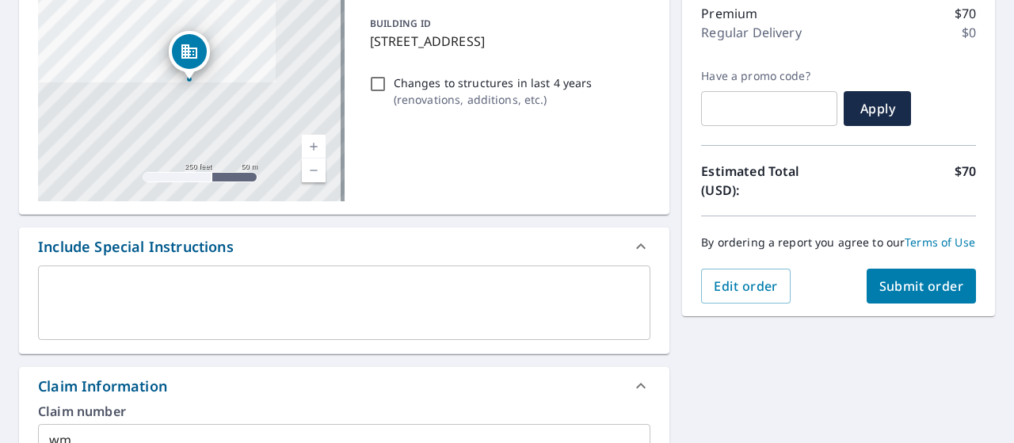
scroll to position [209, 0]
click at [903, 294] on span "Submit order" at bounding box center [921, 284] width 85 height 17
checkbox input "true"
